Goal: Task Accomplishment & Management: Manage account settings

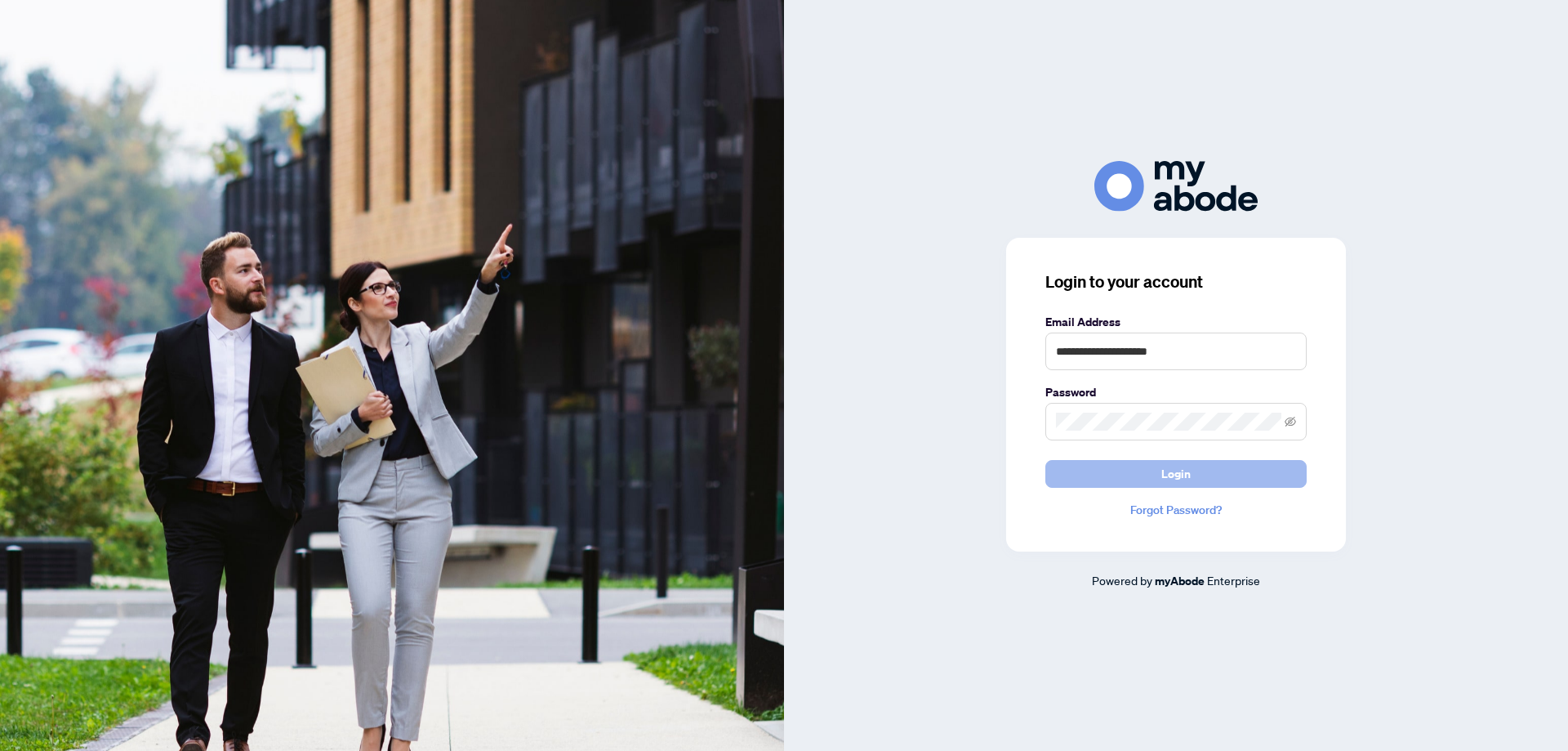
click at [1084, 468] on button "Login" at bounding box center [1175, 474] width 261 height 28
click at [1131, 468] on button "Login" at bounding box center [1175, 474] width 261 height 28
drag, startPoint x: 1191, startPoint y: 357, endPoint x: 1034, endPoint y: 359, distance: 157.0
click at [1034, 359] on div "**********" at bounding box center [1176, 395] width 340 height 314
type input "*"
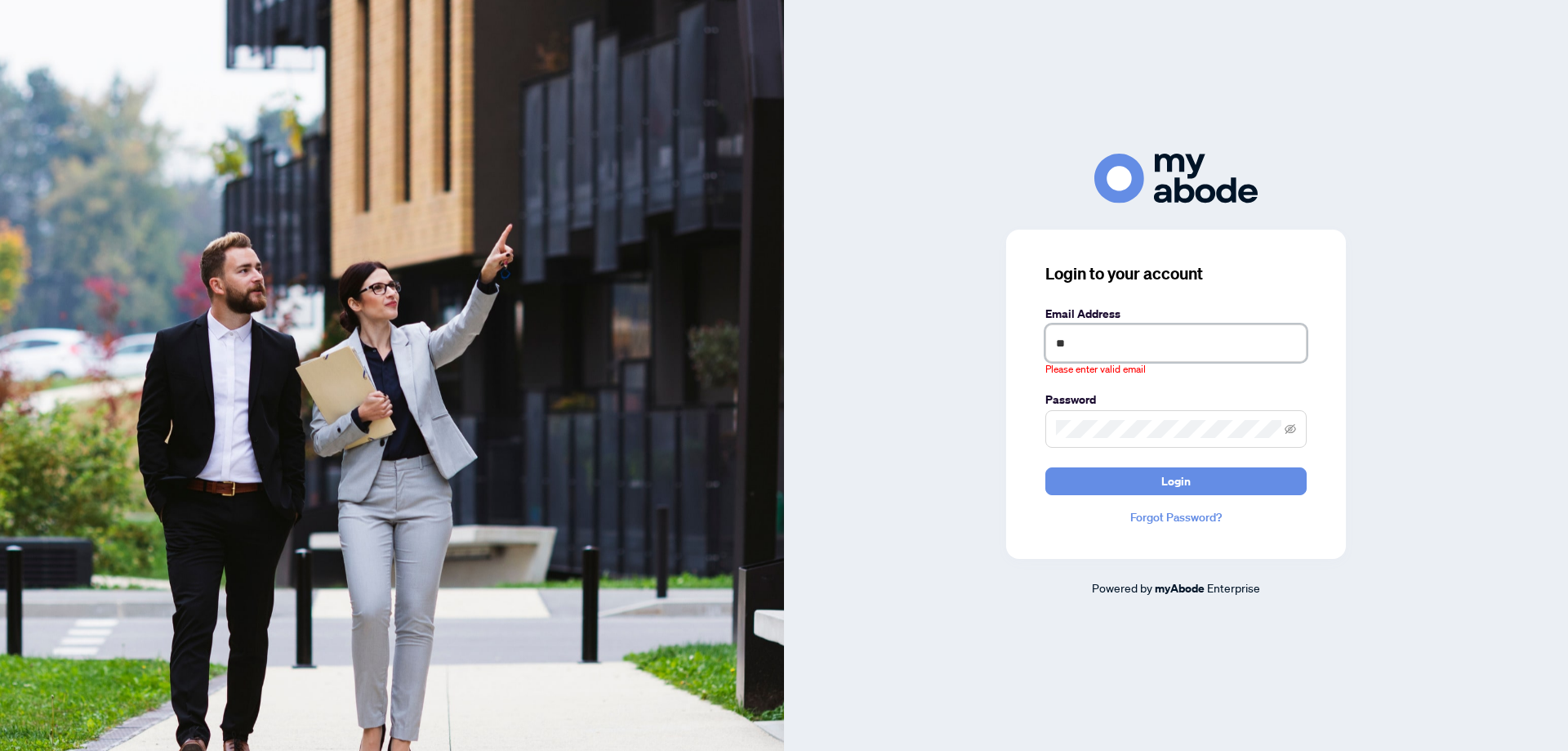
type input "*"
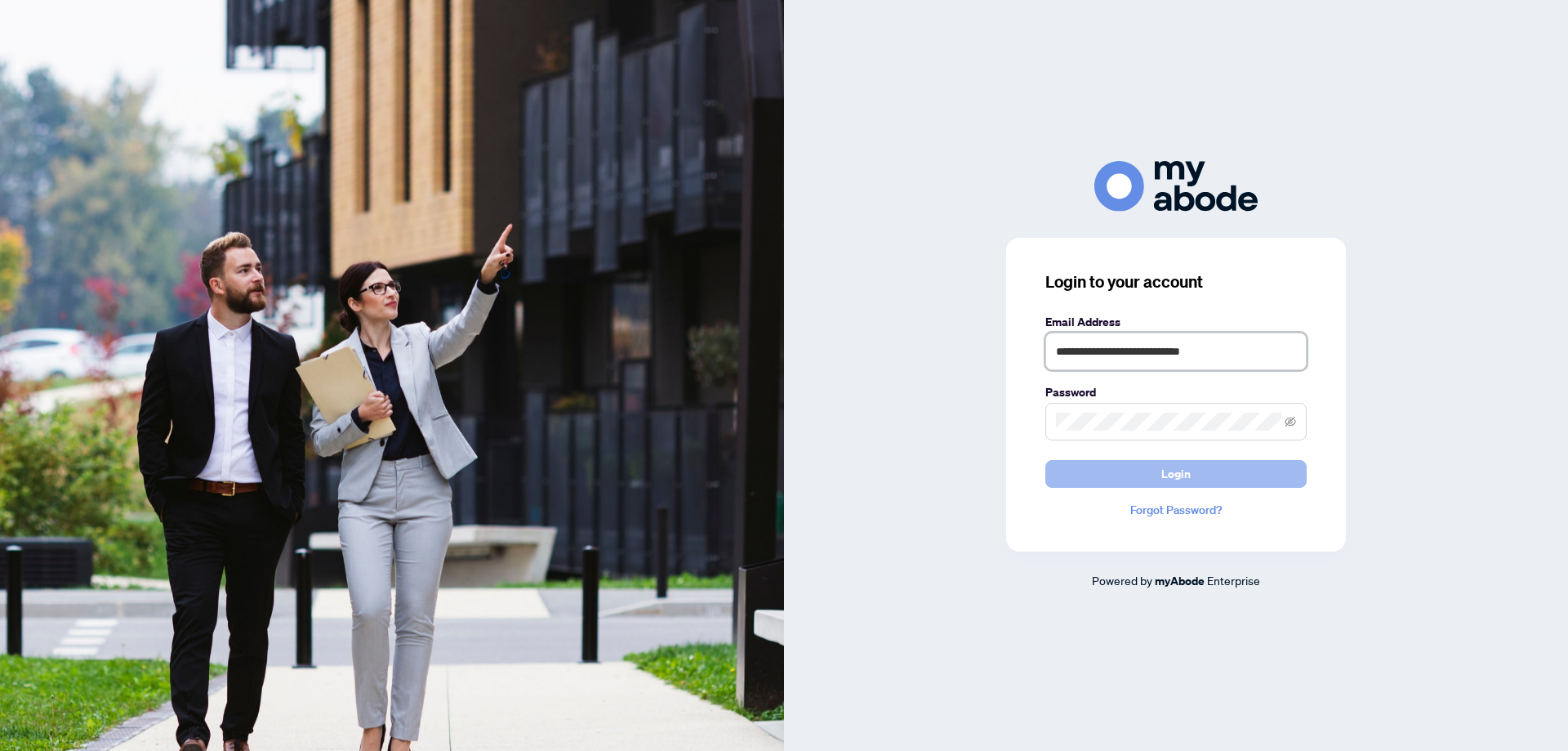
type input "**********"
click at [1179, 475] on span "Login" at bounding box center [1175, 474] width 29 height 26
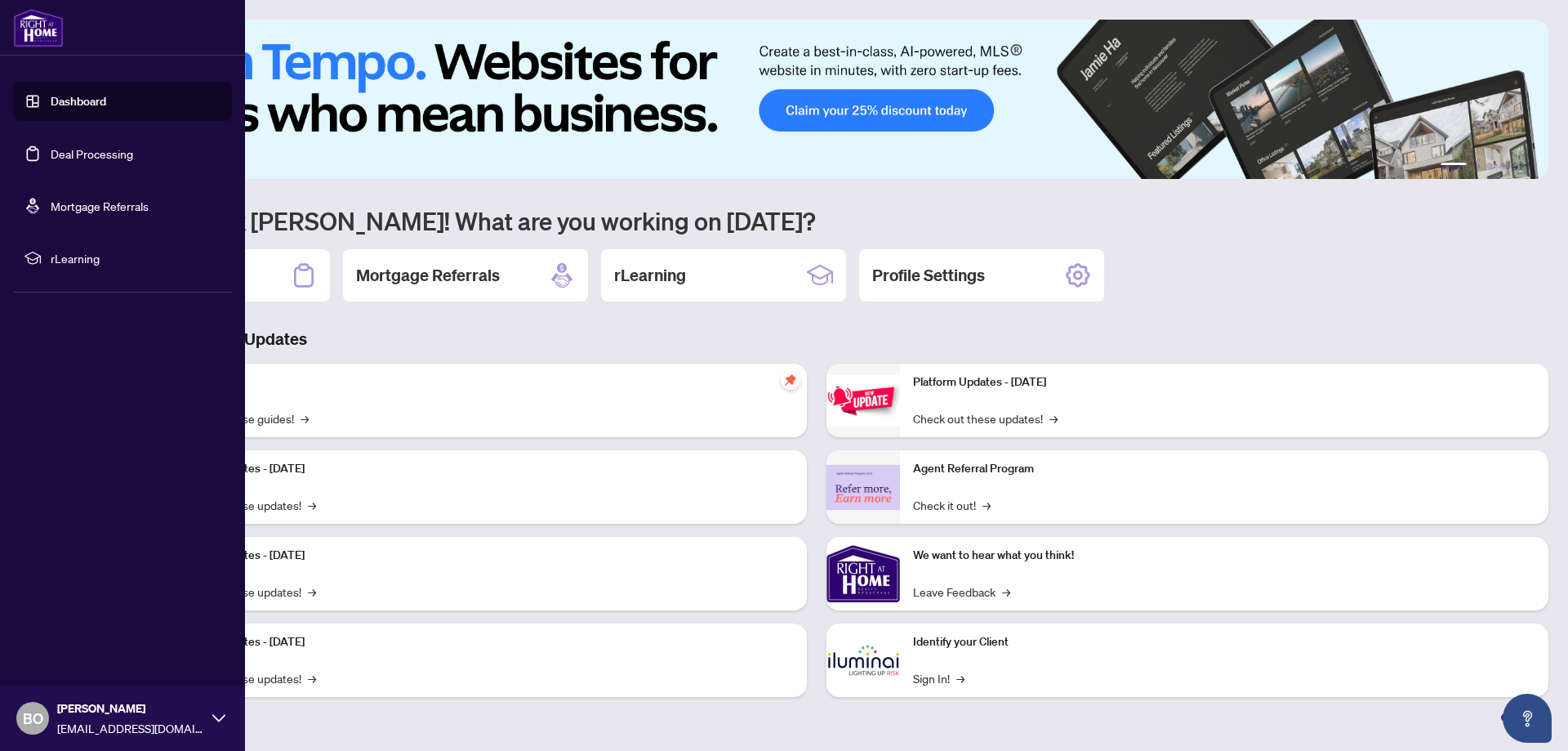
click at [58, 147] on link "Deal Processing" at bounding box center [92, 153] width 83 height 15
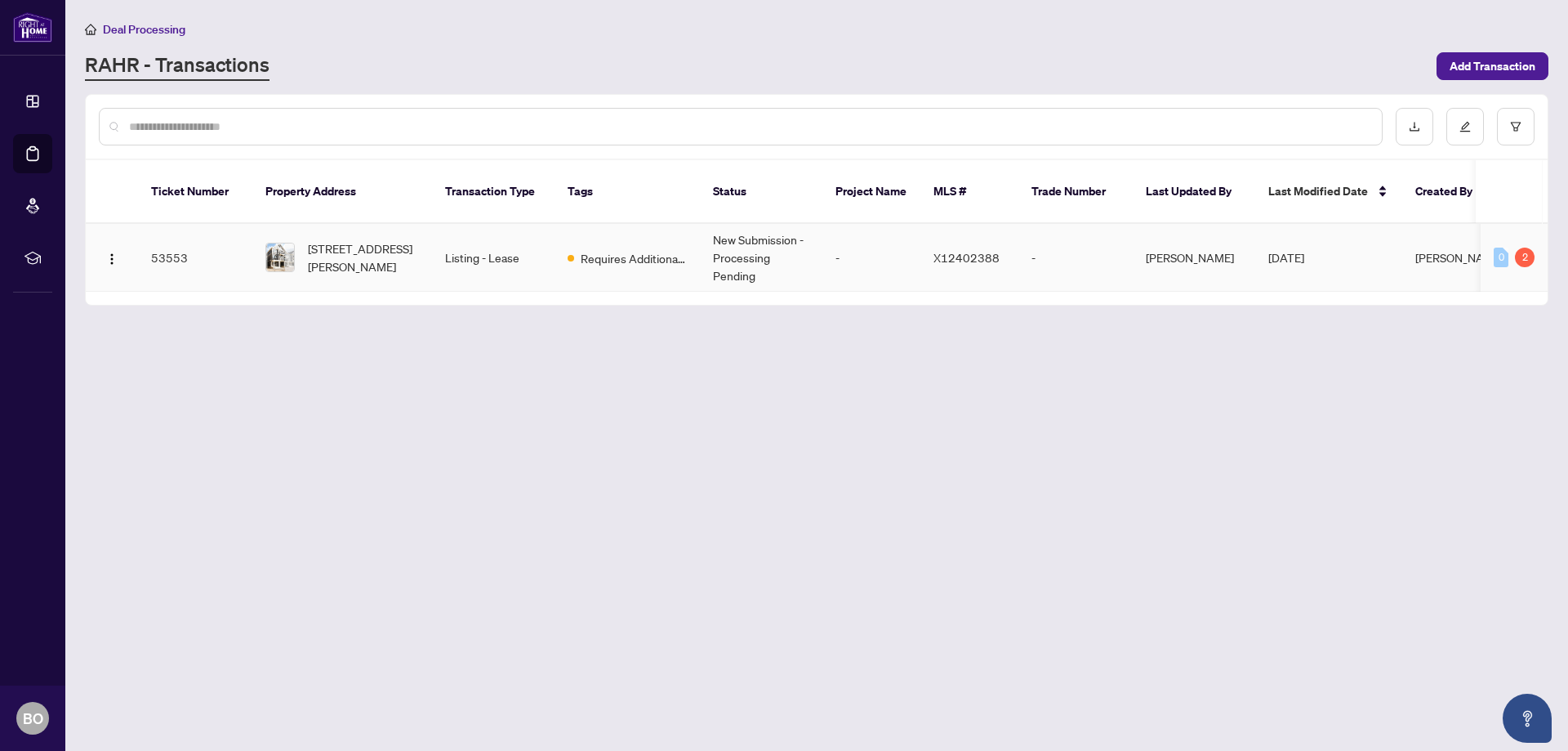
click at [1287, 247] on td "[DATE]" at bounding box center [1328, 258] width 147 height 68
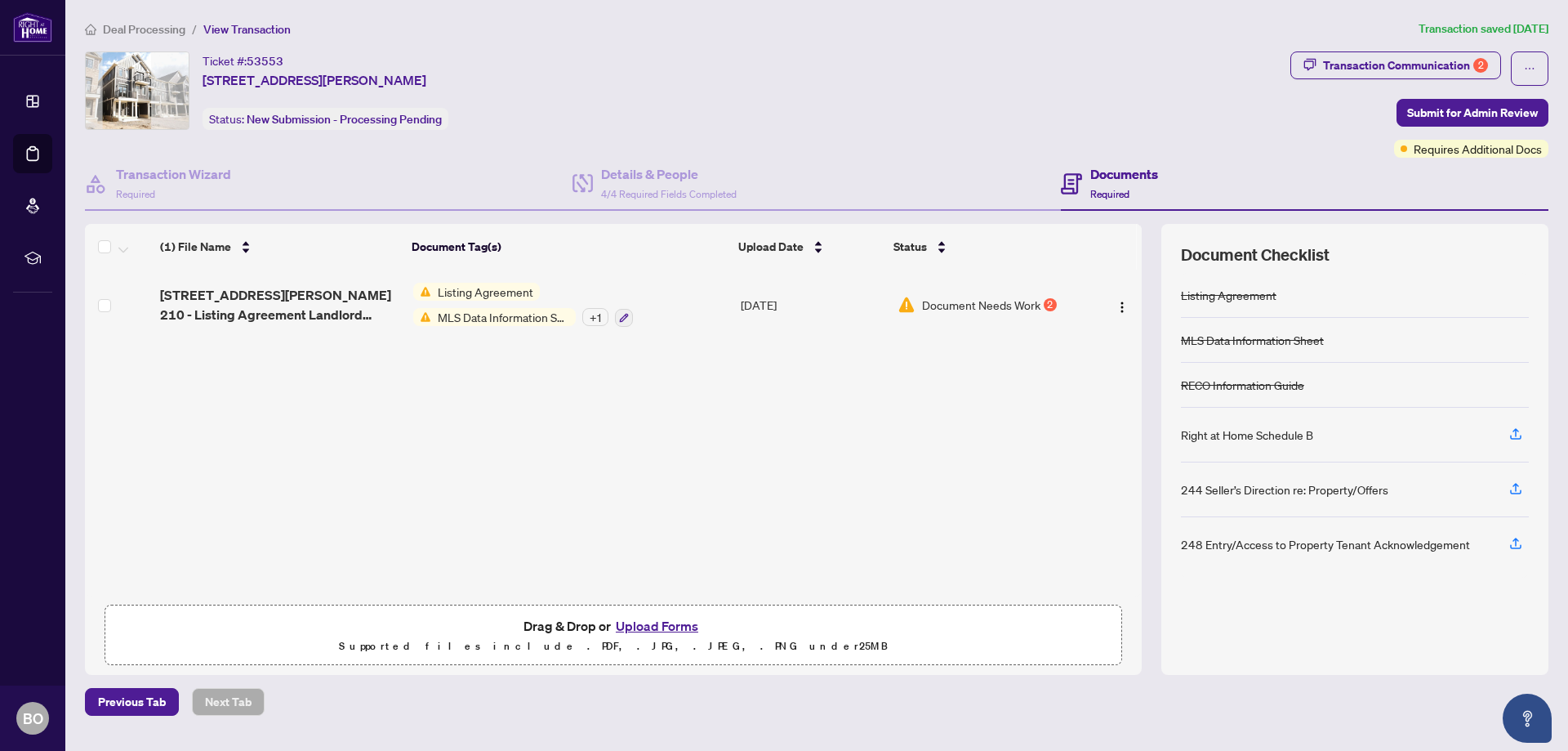
click at [594, 317] on div "+ 1" at bounding box center [596, 317] width 26 height 18
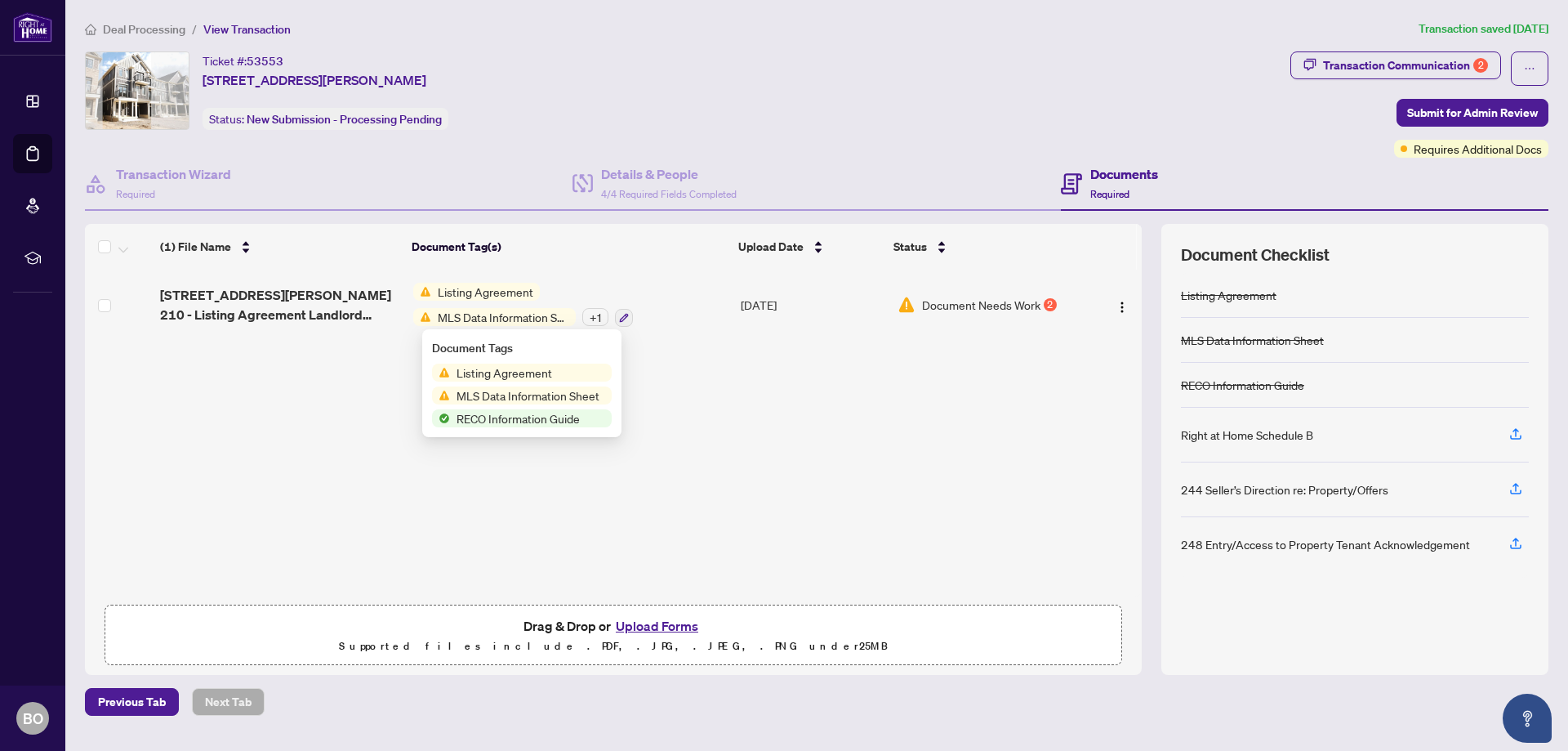
click at [485, 290] on span "Listing Agreement" at bounding box center [485, 292] width 109 height 18
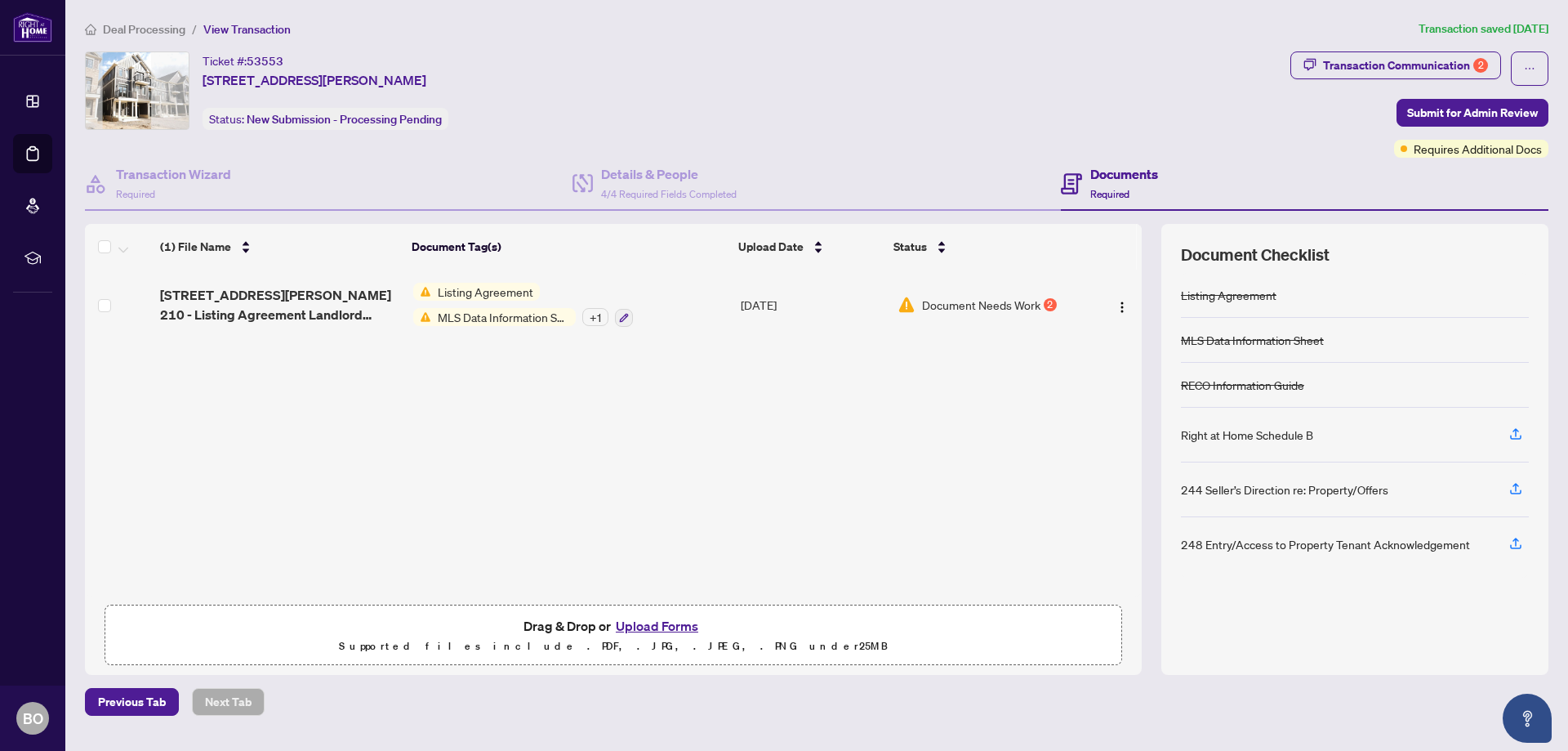
click at [479, 301] on div "Listing Agreement MLS Data Information Sheet + 1" at bounding box center [523, 305] width 220 height 44
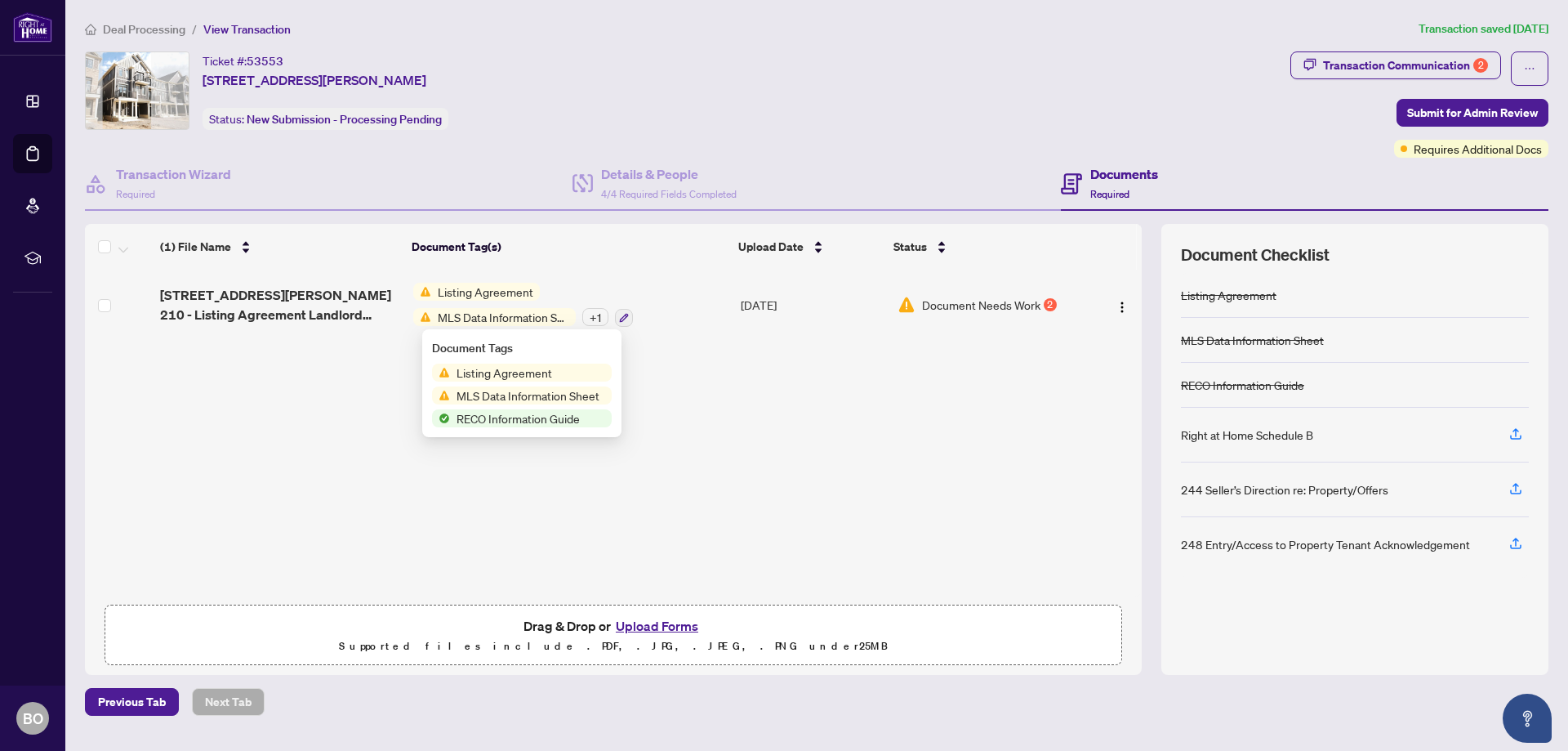
click at [724, 420] on div "23 St Lawrence Road Caledonia N3W0K1 - Ontario 210 - Listing Agreement Landlord…" at bounding box center [613, 433] width 1056 height 326
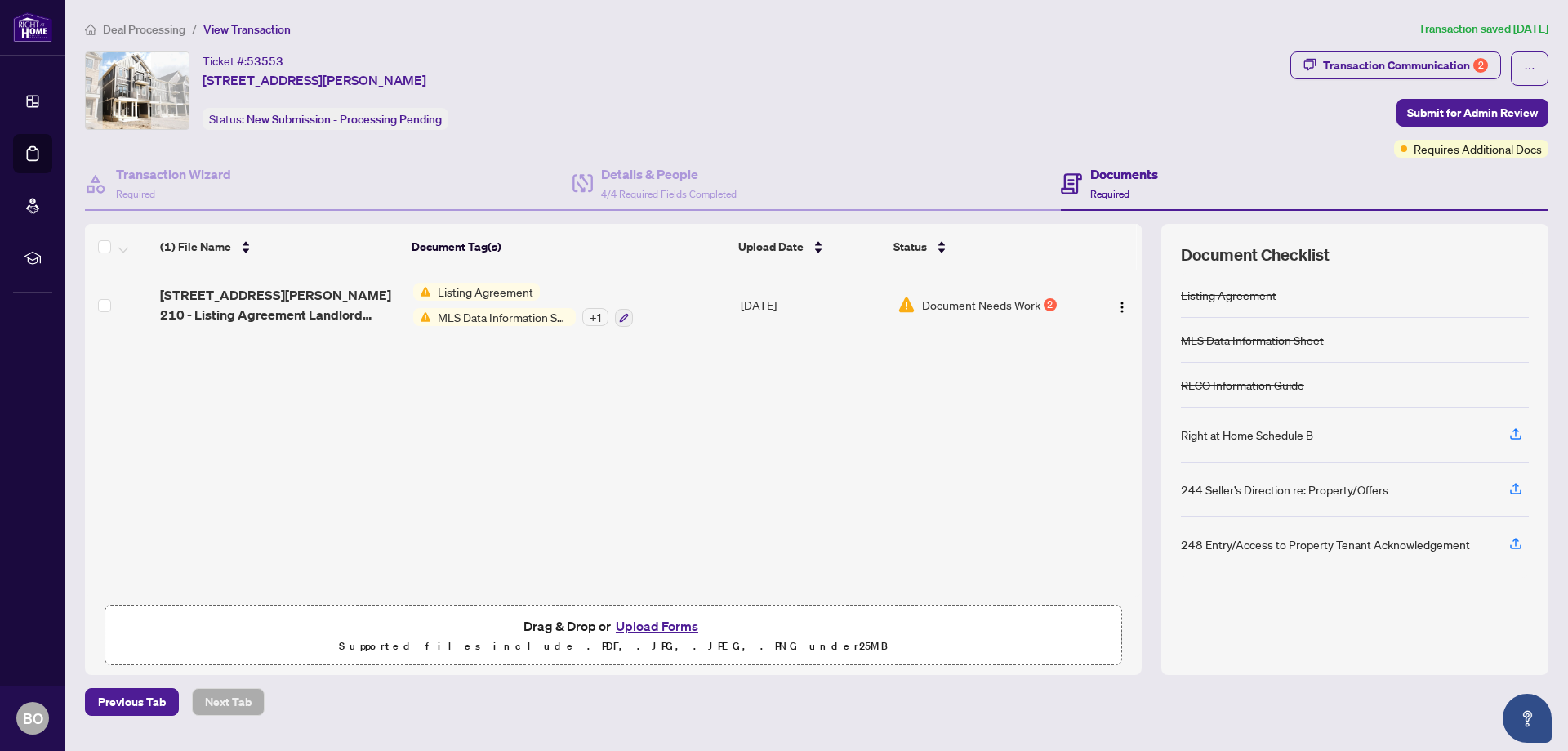
click at [926, 305] on span "Document Needs Work" at bounding box center [980, 305] width 118 height 18
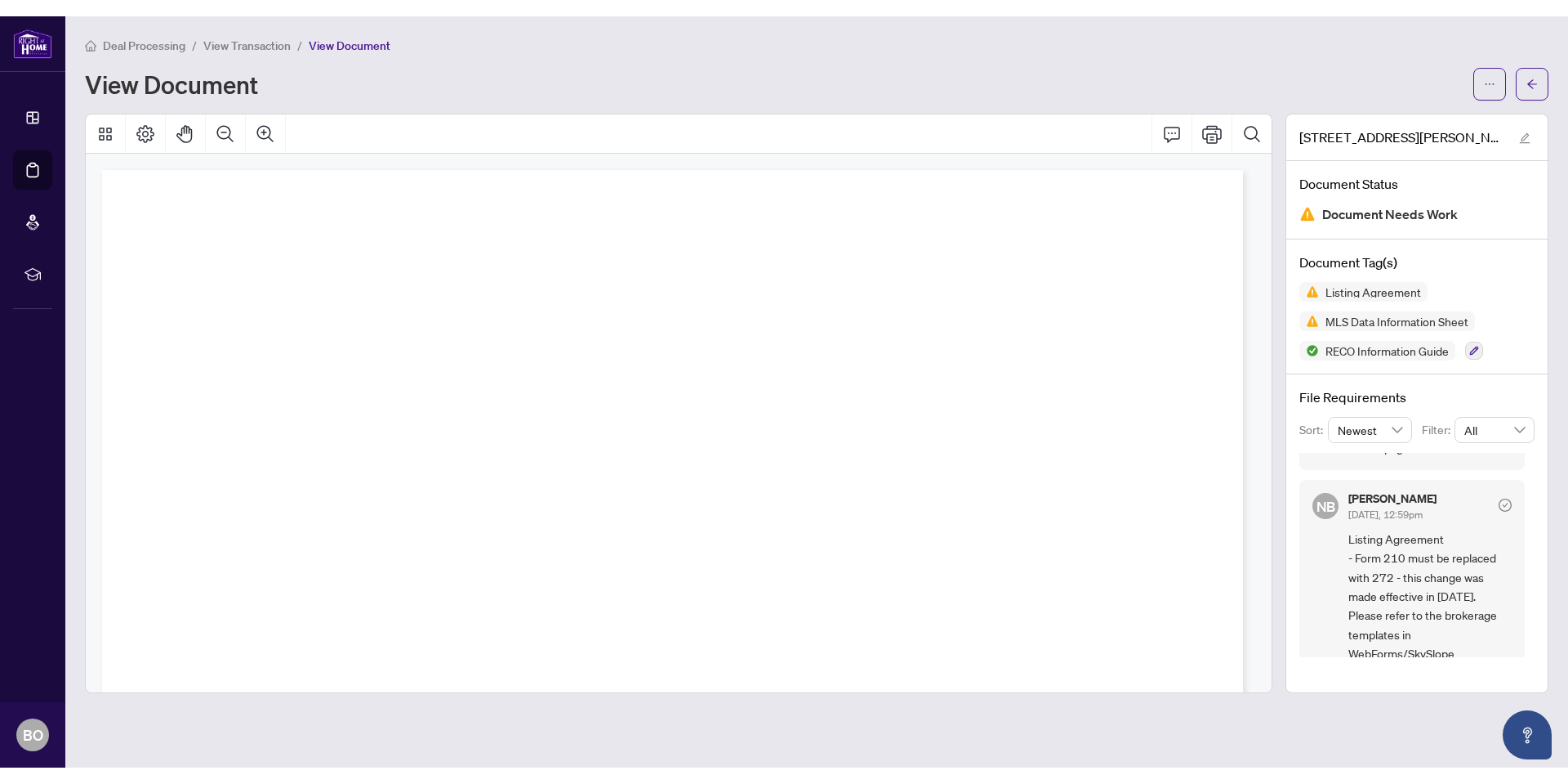
scroll to position [123, 0]
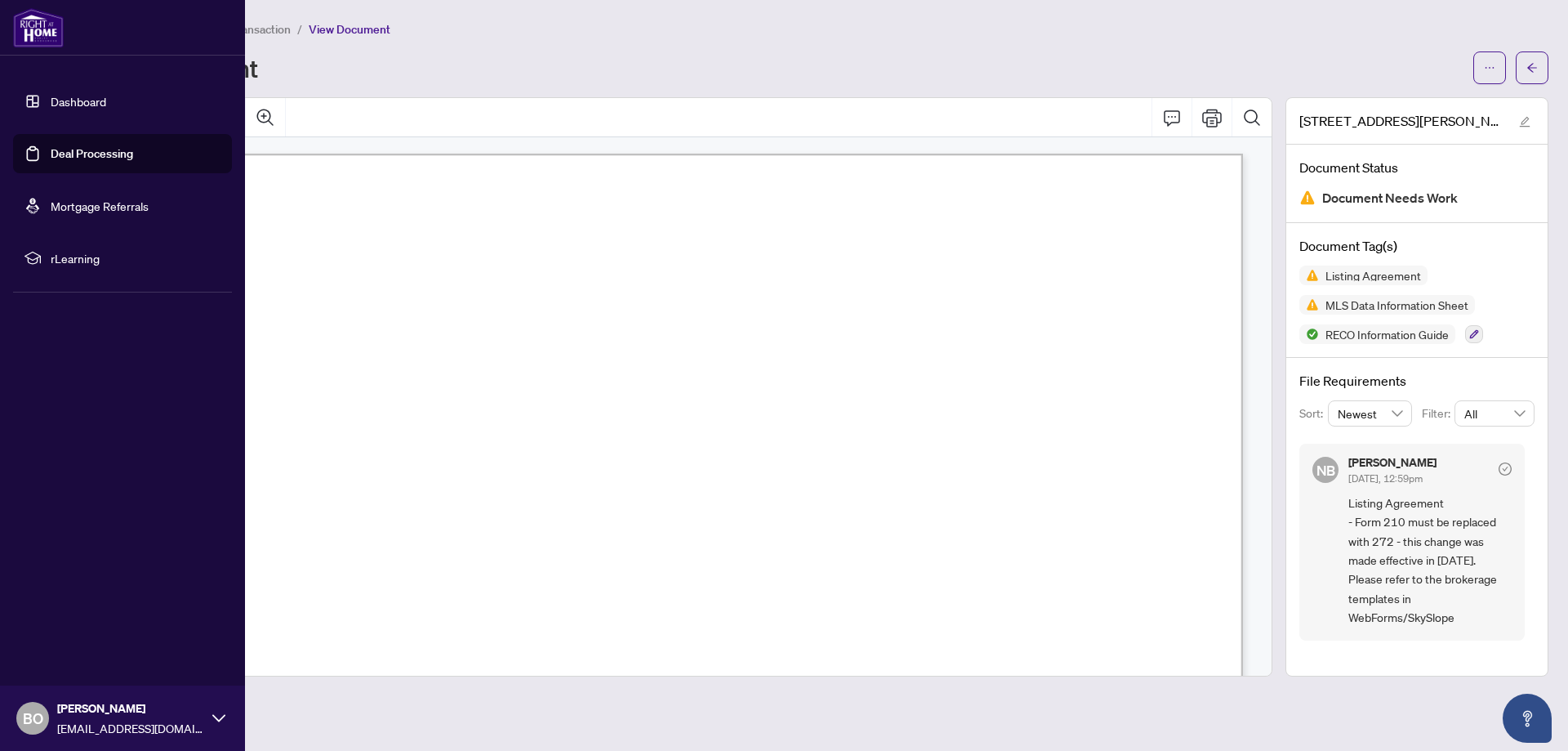
click at [92, 147] on link "Deal Processing" at bounding box center [92, 153] width 83 height 15
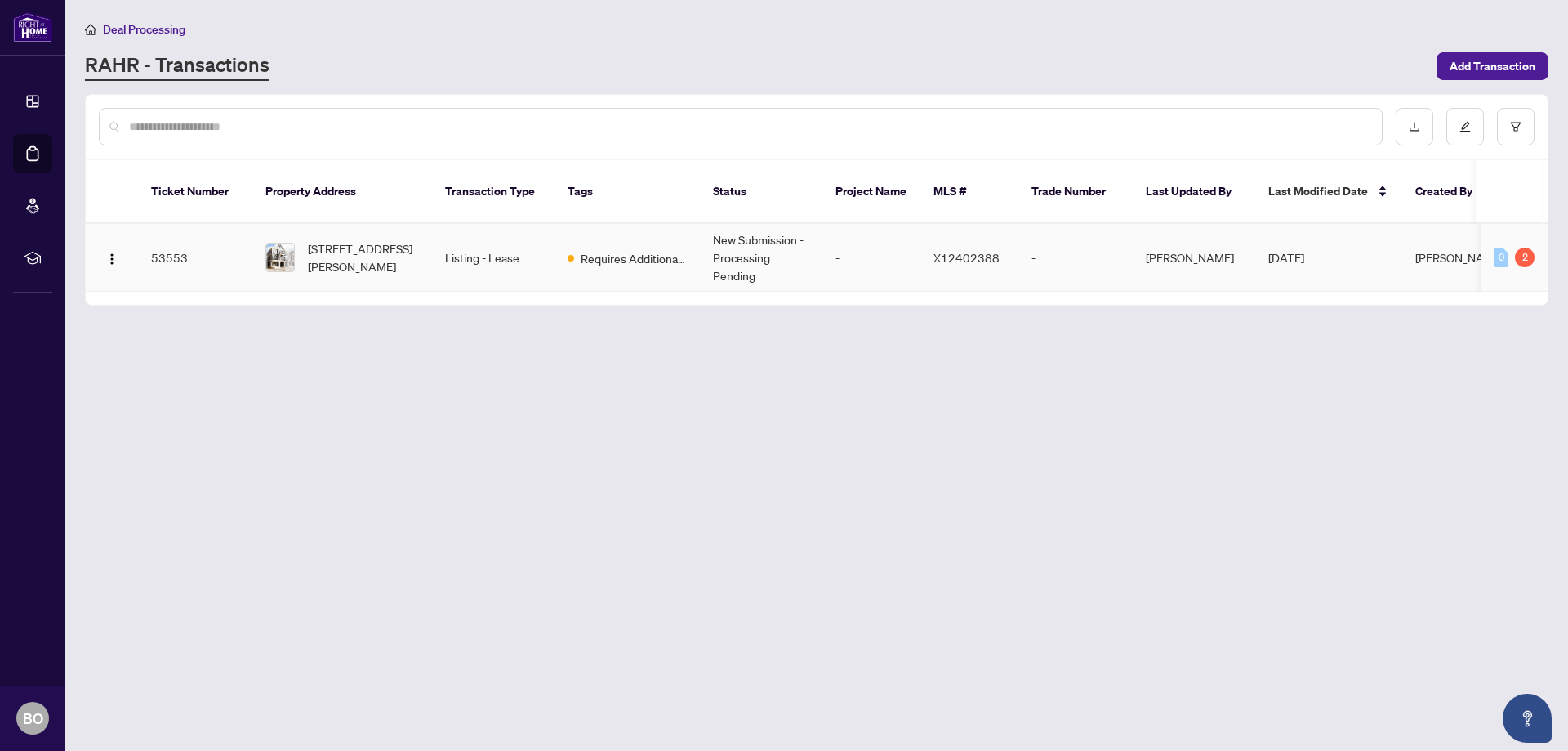
click at [1503, 248] on div "0" at bounding box center [1500, 258] width 15 height 20
click at [1444, 250] on span "Bohdan Ostrovskyy" at bounding box center [1459, 257] width 88 height 15
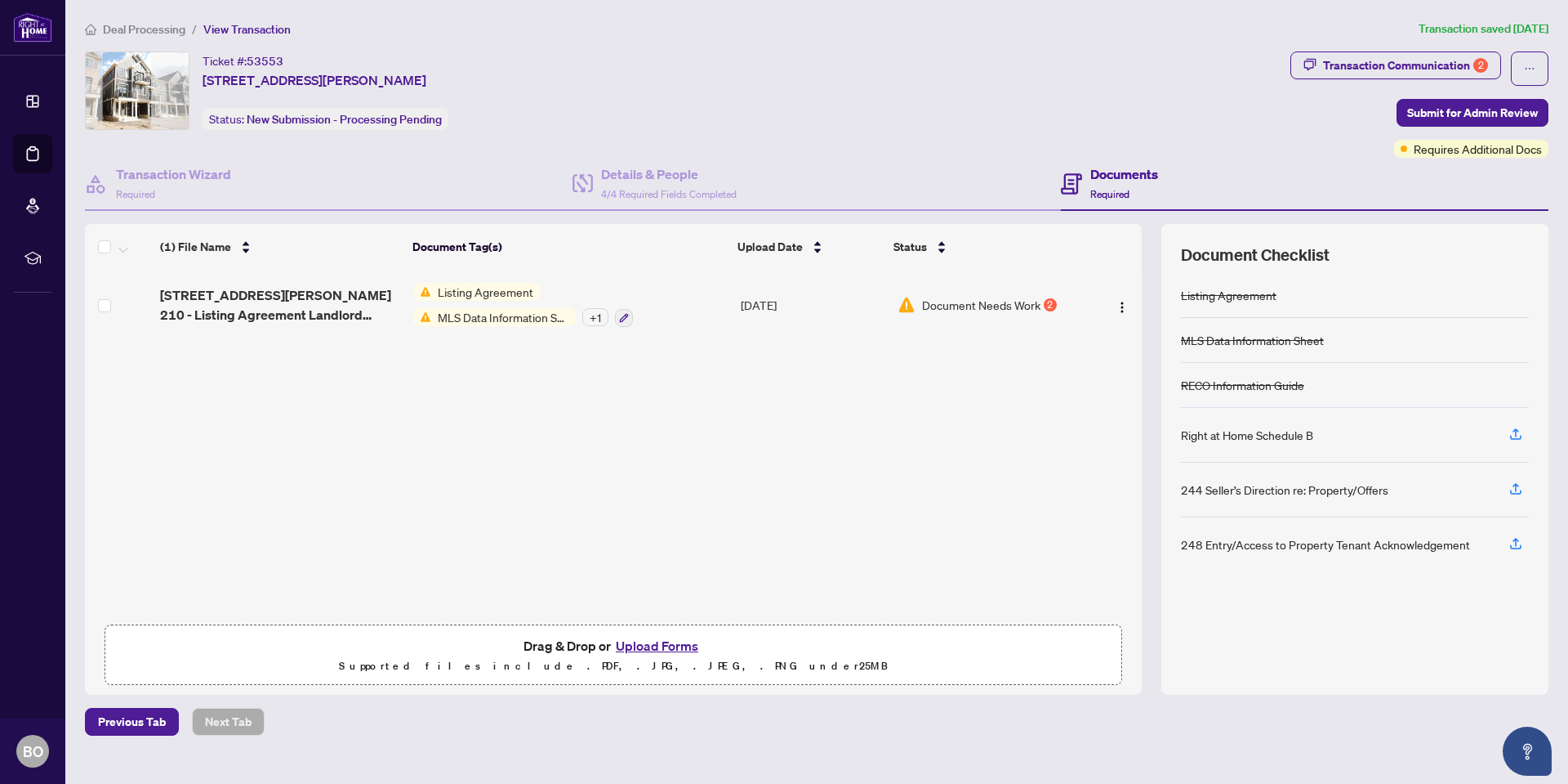
click at [913, 306] on div "Document Needs Work 2" at bounding box center [988, 305] width 182 height 18
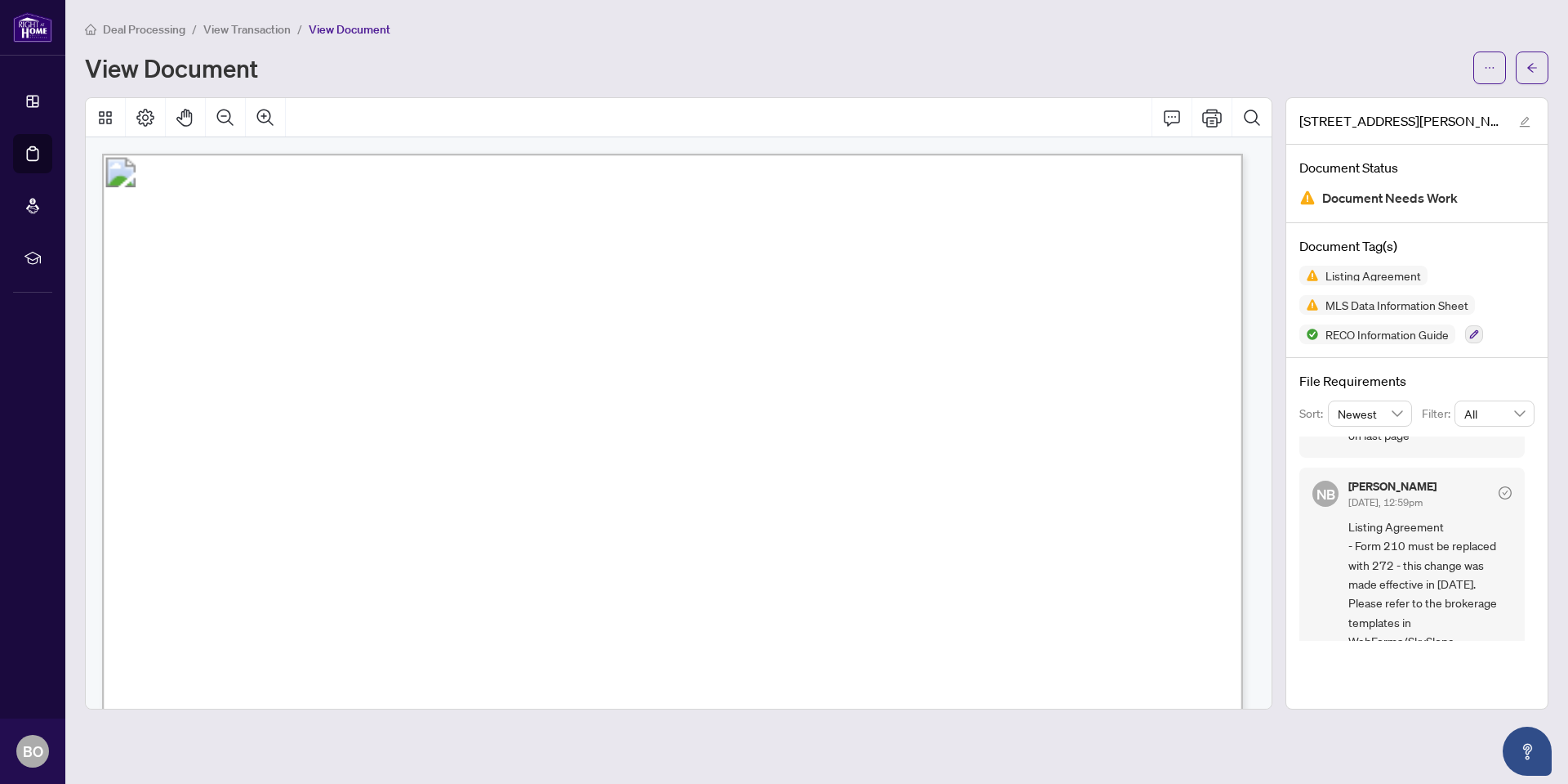
scroll to position [123, 0]
click at [1530, 70] on icon "arrow-left" at bounding box center [1532, 67] width 10 height 9
